Goal: Information Seeking & Learning: Learn about a topic

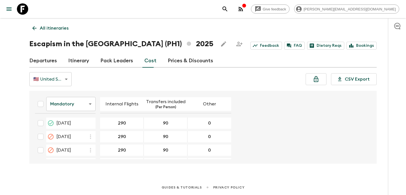
click at [50, 30] on p "All itineraries" at bounding box center [54, 28] width 29 height 7
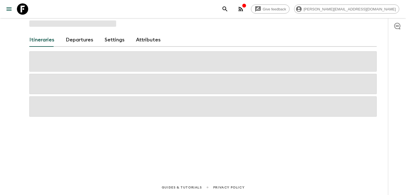
click at [58, 30] on div "Itineraries Departures Settings Attributes" at bounding box center [203, 91] width 361 height 146
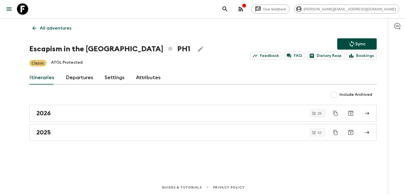
click at [58, 30] on p "All adventures" at bounding box center [56, 28] width 32 height 7
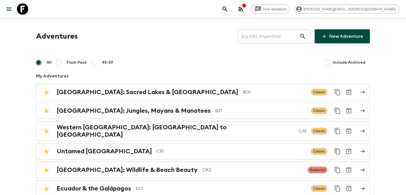
click at [264, 34] on input "text" at bounding box center [269, 36] width 62 height 16
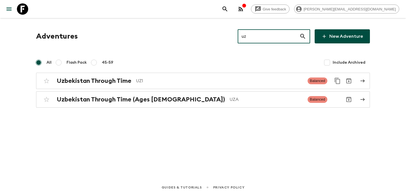
type input "uz1"
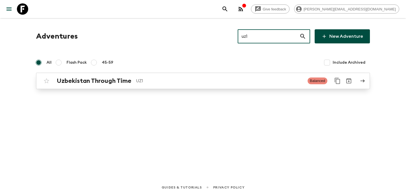
click at [220, 89] on link "Uzbekistan Through Time UZ1 Balanced" at bounding box center [203, 81] width 334 height 16
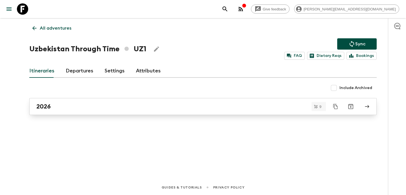
click at [214, 107] on div "2026" at bounding box center [197, 106] width 322 height 7
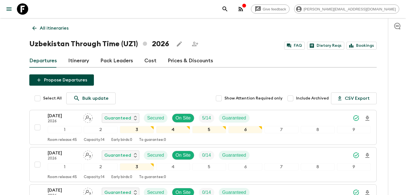
click at [63, 31] on p "All itineraries" at bounding box center [54, 28] width 29 height 7
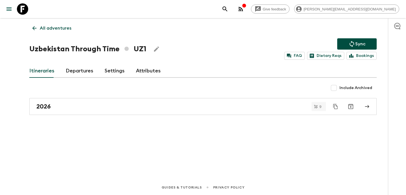
click at [53, 27] on p "All adventures" at bounding box center [56, 28] width 32 height 7
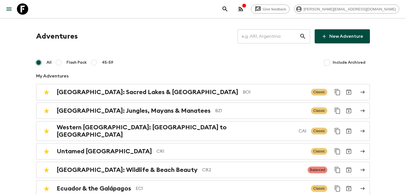
click at [267, 33] on input "text" at bounding box center [269, 36] width 62 height 16
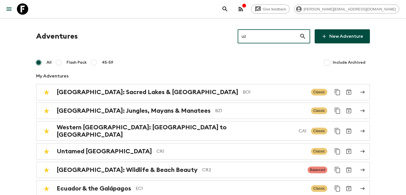
type input "uza"
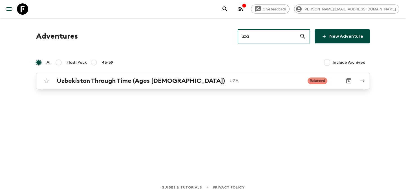
click at [229, 82] on p "UZA" at bounding box center [266, 81] width 74 height 7
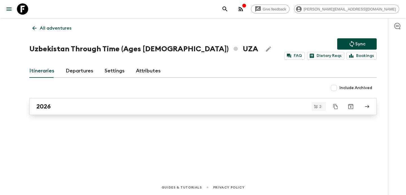
click at [160, 114] on link "2026" at bounding box center [202, 106] width 347 height 17
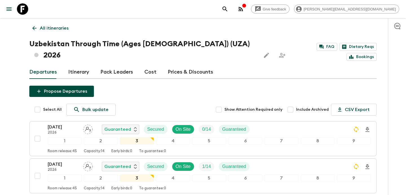
click at [63, 24] on link "All itineraries" at bounding box center [50, 28] width 42 height 11
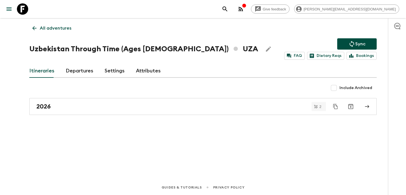
click at [63, 24] on link "All adventures" at bounding box center [51, 28] width 45 height 11
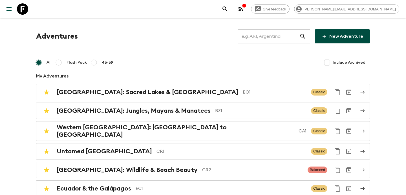
click at [265, 41] on input "text" at bounding box center [269, 36] width 62 height 16
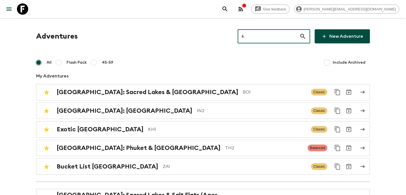
type input "kg"
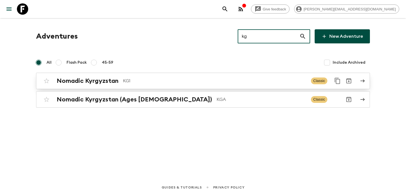
click at [185, 85] on div "Nomadic Kyrgyzstan KG1 Classic" at bounding box center [192, 80] width 302 height 11
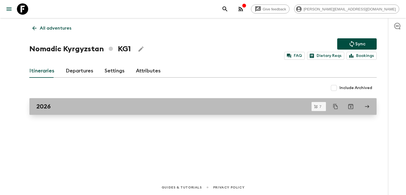
click at [160, 106] on div "2026" at bounding box center [197, 106] width 322 height 7
